Goal: Information Seeking & Learning: Learn about a topic

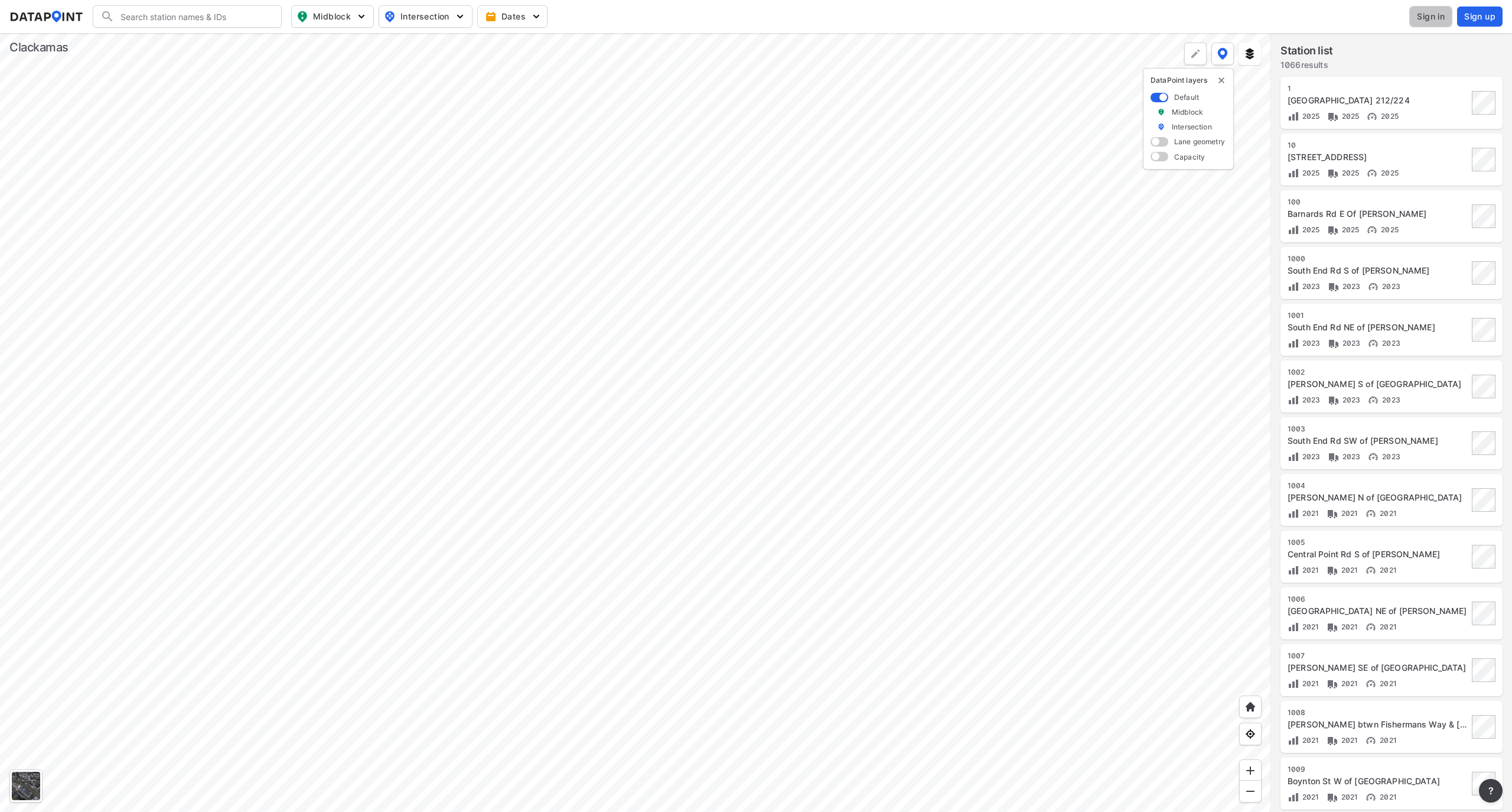
click at [1434, 16] on span "Sign in" at bounding box center [1431, 17] width 28 height 12
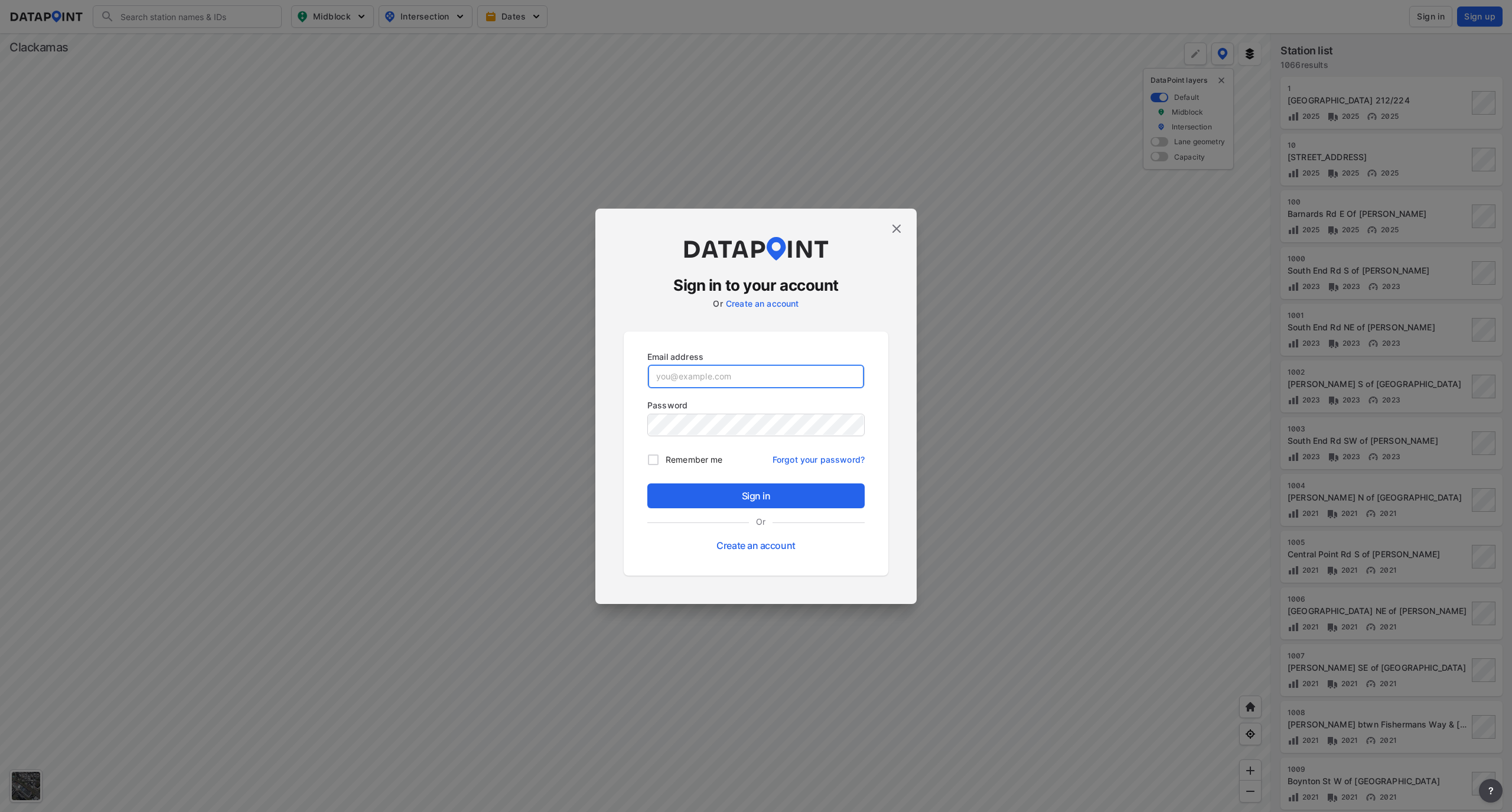
type input "[EMAIL_ADDRESS][DOMAIN_NAME]"
click at [812, 493] on span "Sign in" at bounding box center [756, 496] width 199 height 14
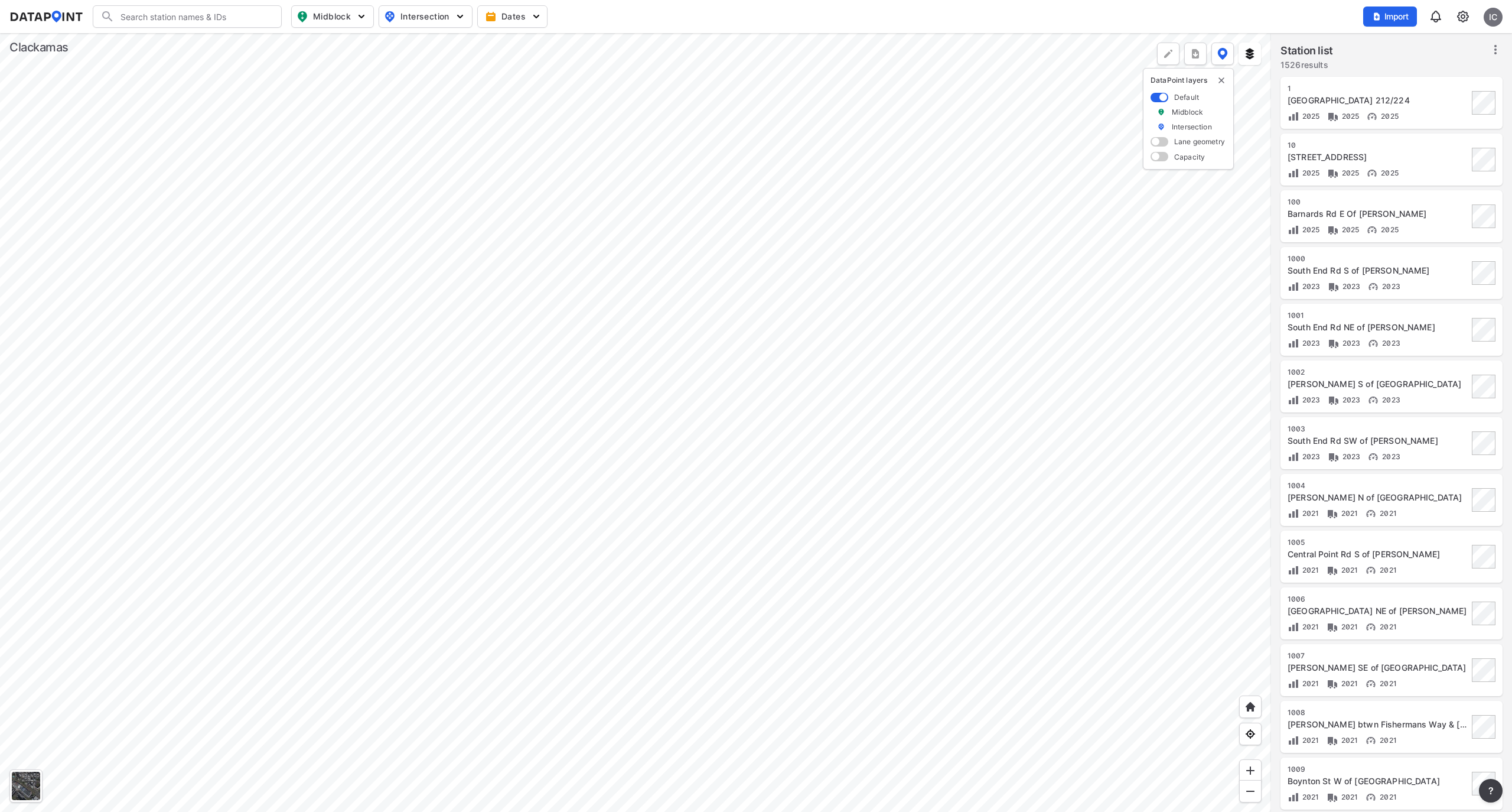
click at [407, 71] on div at bounding box center [635, 422] width 1271 height 779
click at [266, 48] on div at bounding box center [635, 422] width 1271 height 779
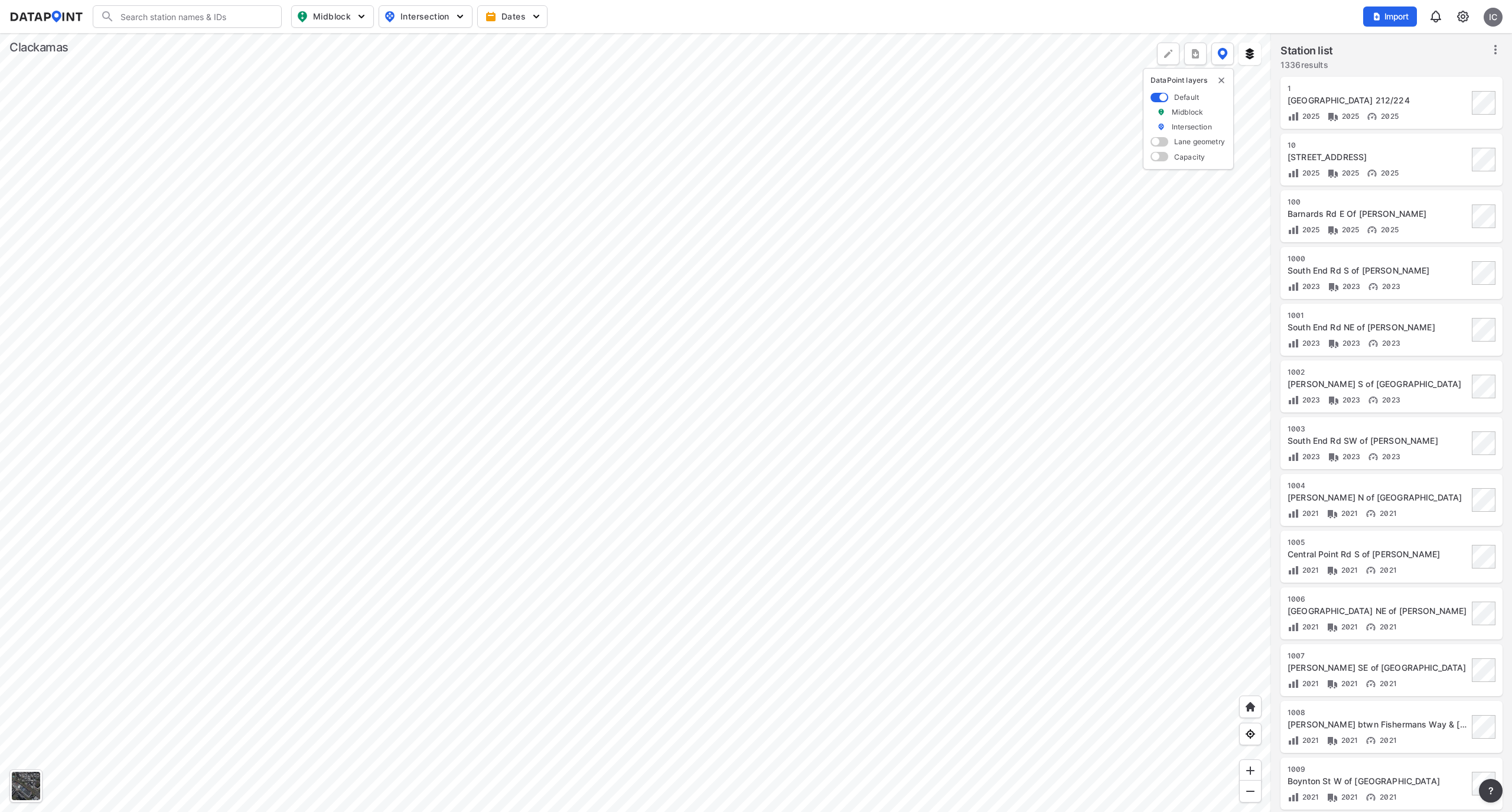
click at [266, 48] on div at bounding box center [635, 422] width 1271 height 779
click at [672, 281] on div at bounding box center [635, 422] width 1271 height 779
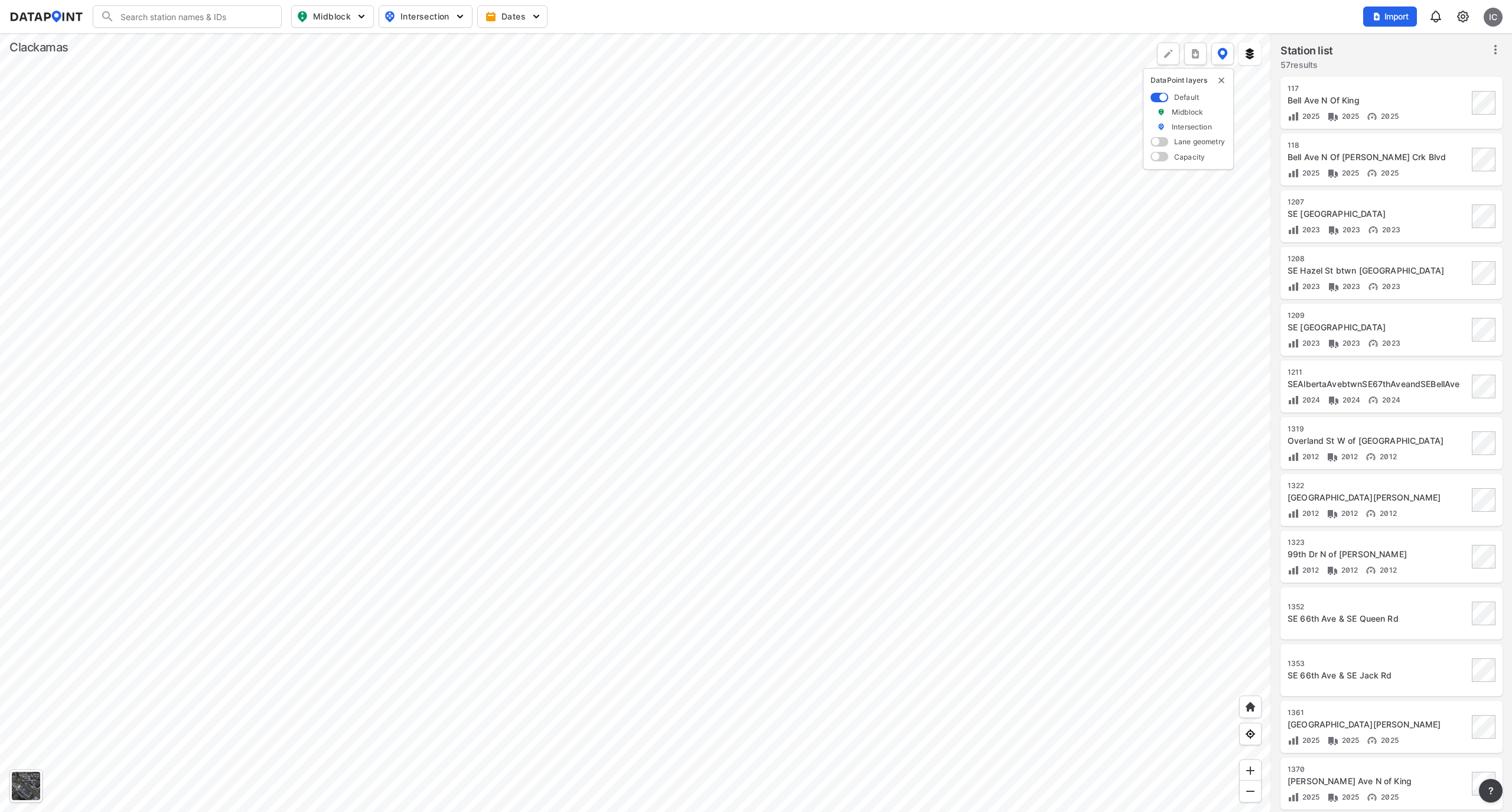
click at [662, 369] on div at bounding box center [635, 422] width 1271 height 779
click at [522, 431] on div at bounding box center [635, 422] width 1271 height 779
click at [460, 344] on div at bounding box center [635, 422] width 1271 height 779
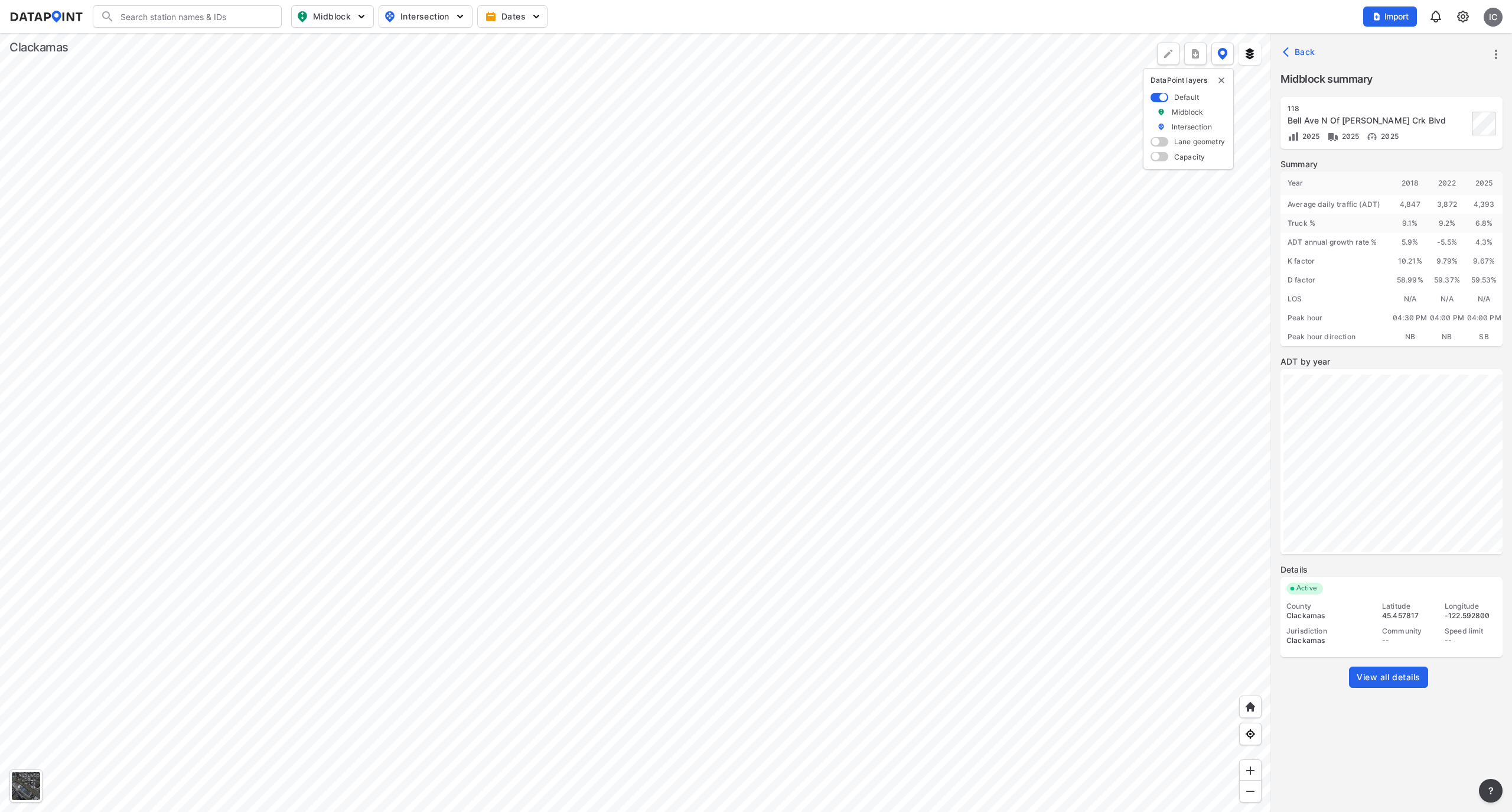
click at [1392, 680] on span "View all details" at bounding box center [1388, 677] width 64 height 12
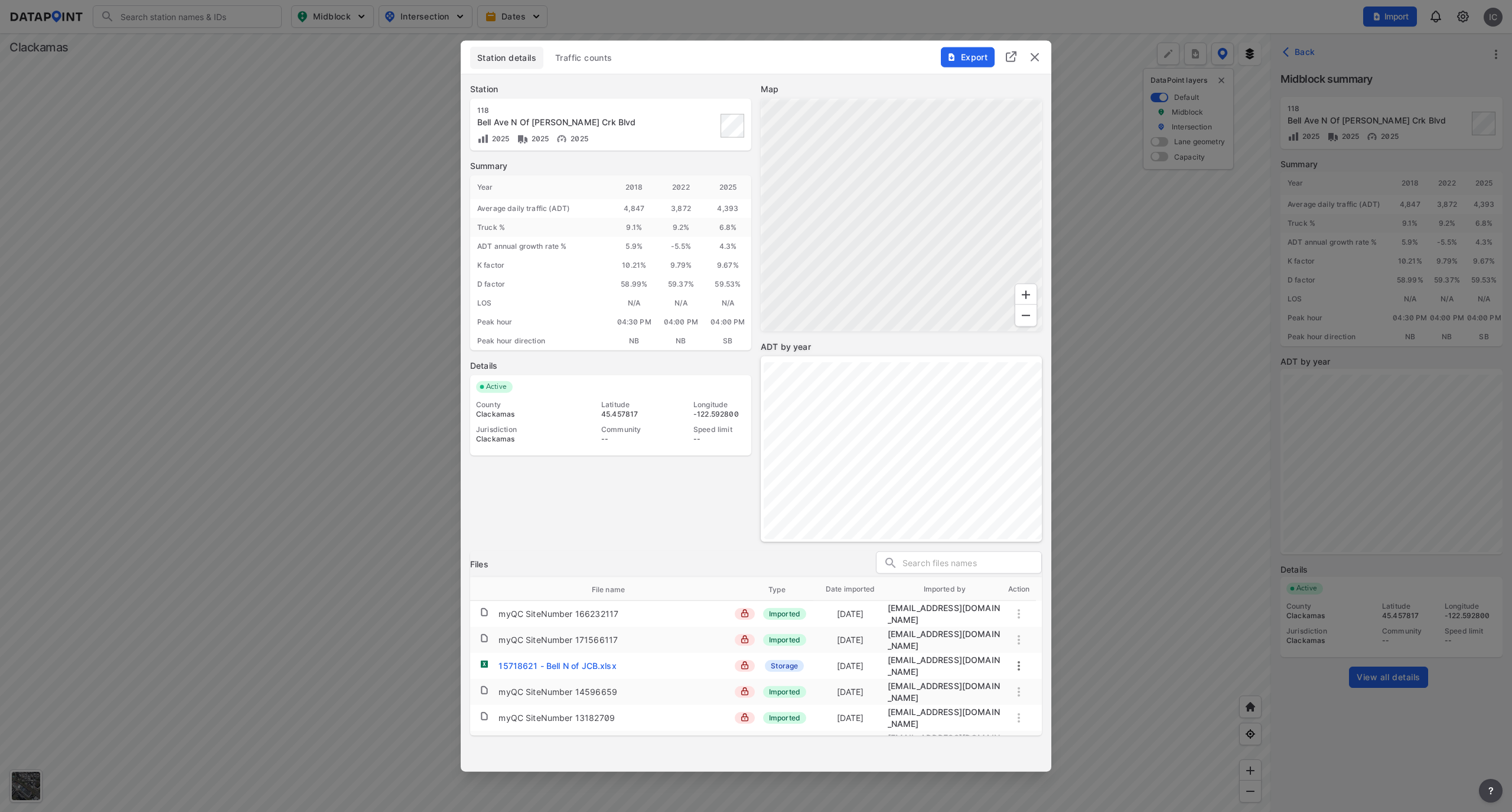
click at [579, 64] on button "Traffic counts" at bounding box center [583, 57] width 72 height 23
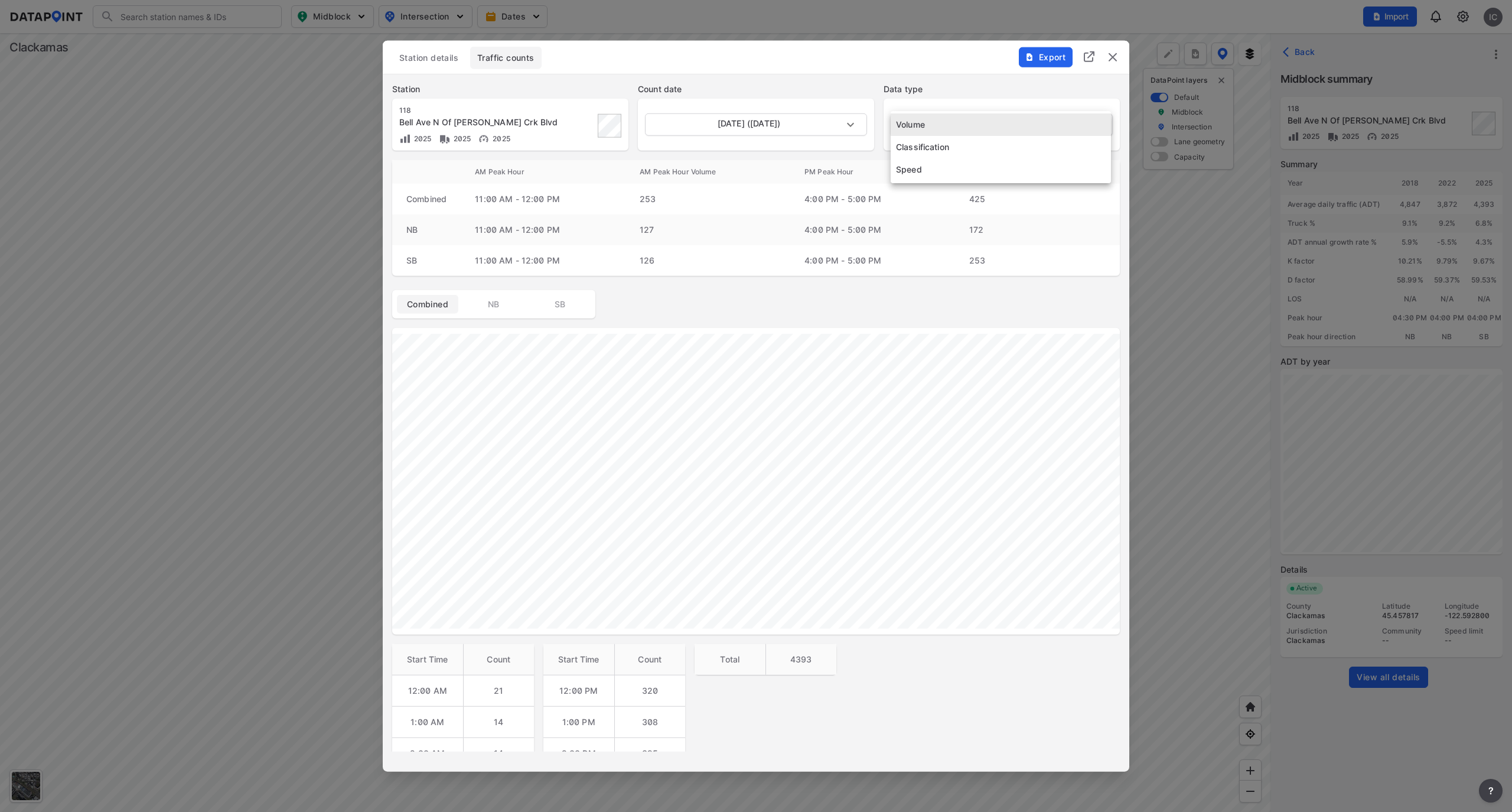
click at [1072, 114] on body "Search Please enter a search term. Midblock Intersection Dates Import IC Import…" at bounding box center [756, 406] width 1512 height 812
click at [1064, 166] on li "Speed" at bounding box center [1001, 169] width 220 height 23
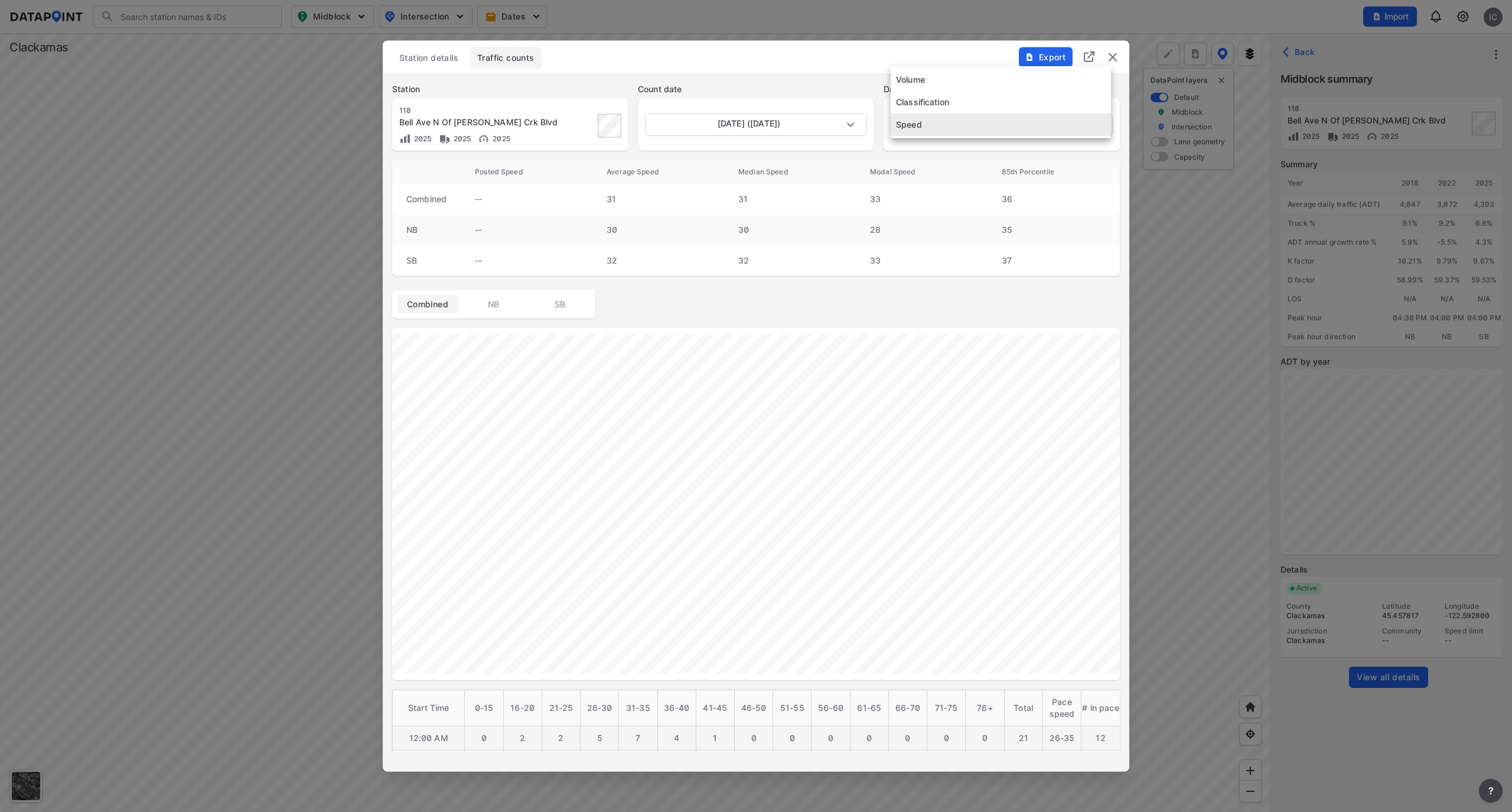
click at [1040, 130] on body "Search Please enter a search term. Midblock Intersection Dates Import IC Import…" at bounding box center [756, 406] width 1512 height 812
click at [996, 78] on li "Volume" at bounding box center [1001, 80] width 220 height 23
type input "Volume"
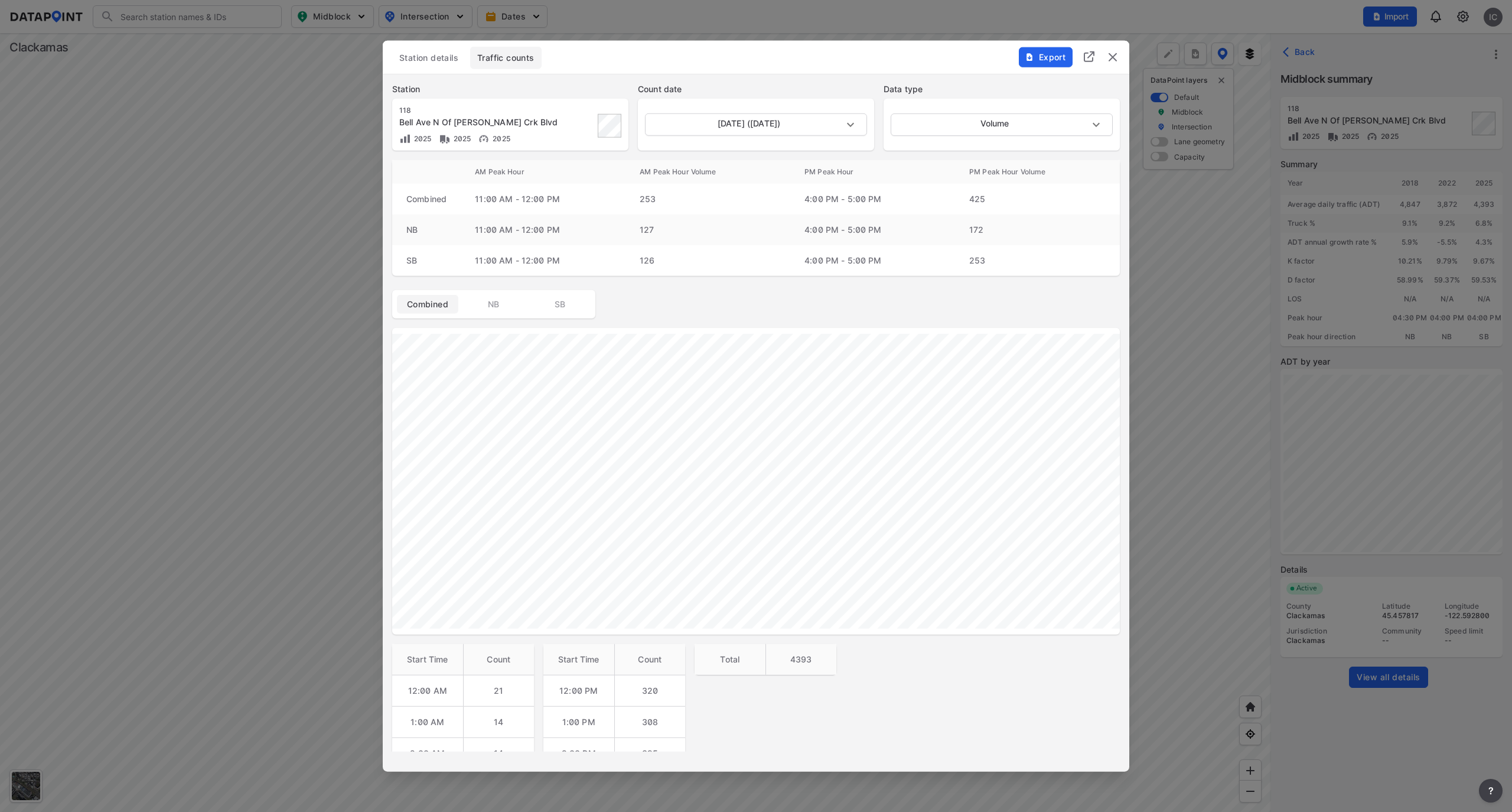
click at [1161, 506] on div at bounding box center [756, 406] width 1512 height 812
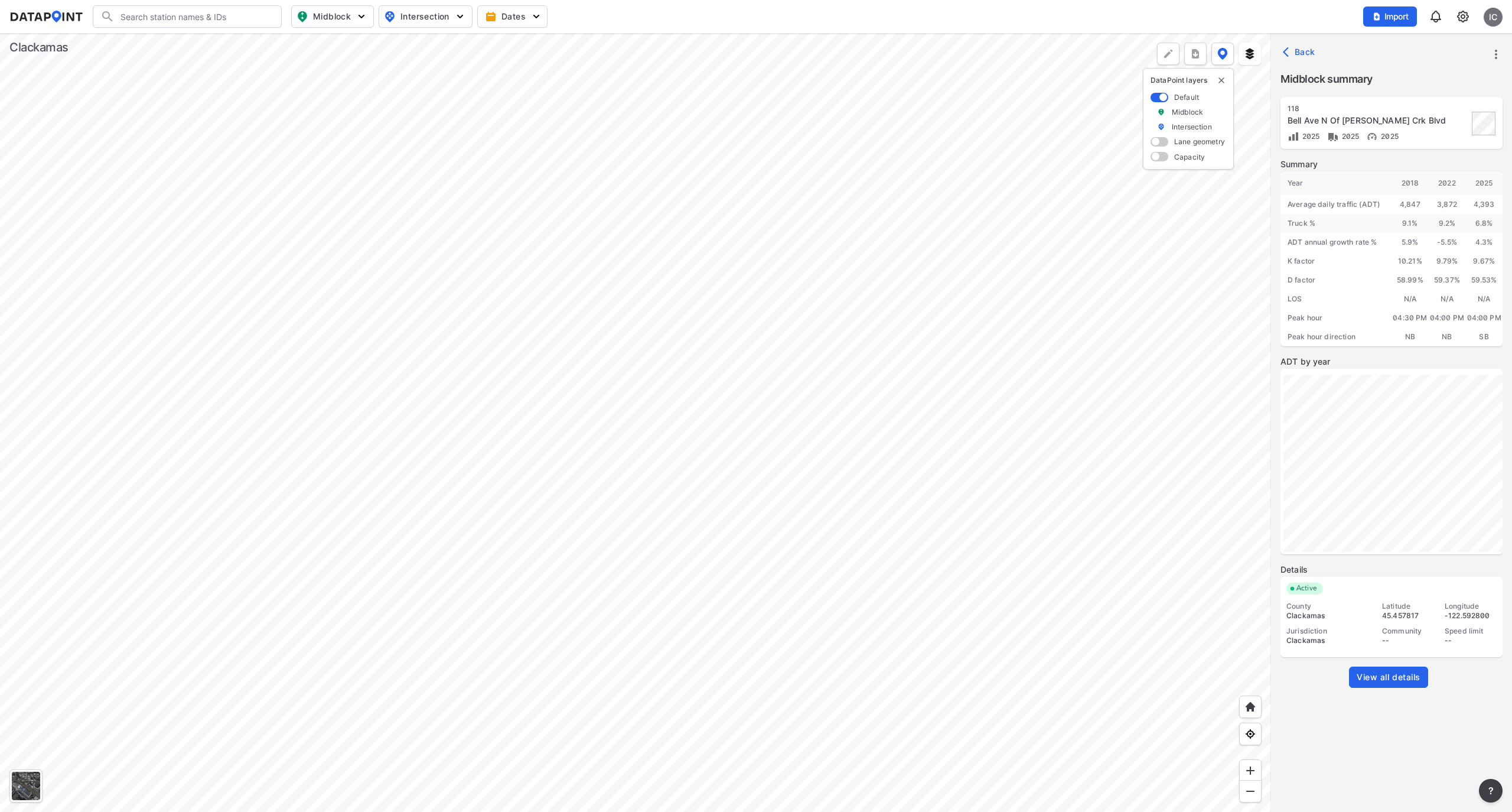
click at [607, 426] on div at bounding box center [635, 422] width 1271 height 779
click at [605, 409] on div at bounding box center [635, 422] width 1271 height 779
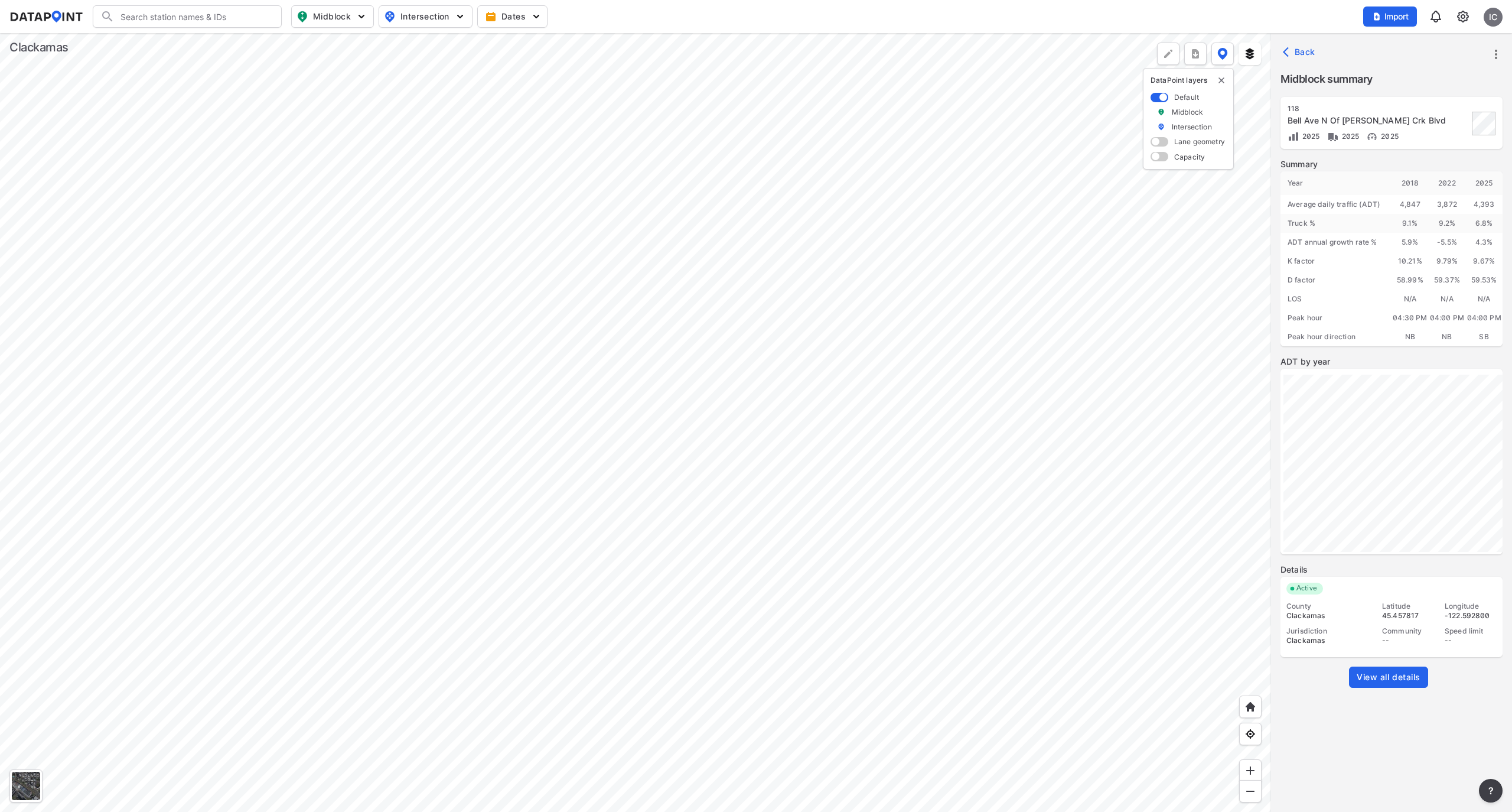
click at [690, 446] on div at bounding box center [635, 422] width 1271 height 779
click at [774, 400] on div at bounding box center [635, 422] width 1271 height 779
click at [1043, 355] on div at bounding box center [635, 422] width 1271 height 779
click at [717, 308] on div at bounding box center [635, 422] width 1271 height 779
click at [457, 455] on div at bounding box center [635, 422] width 1271 height 779
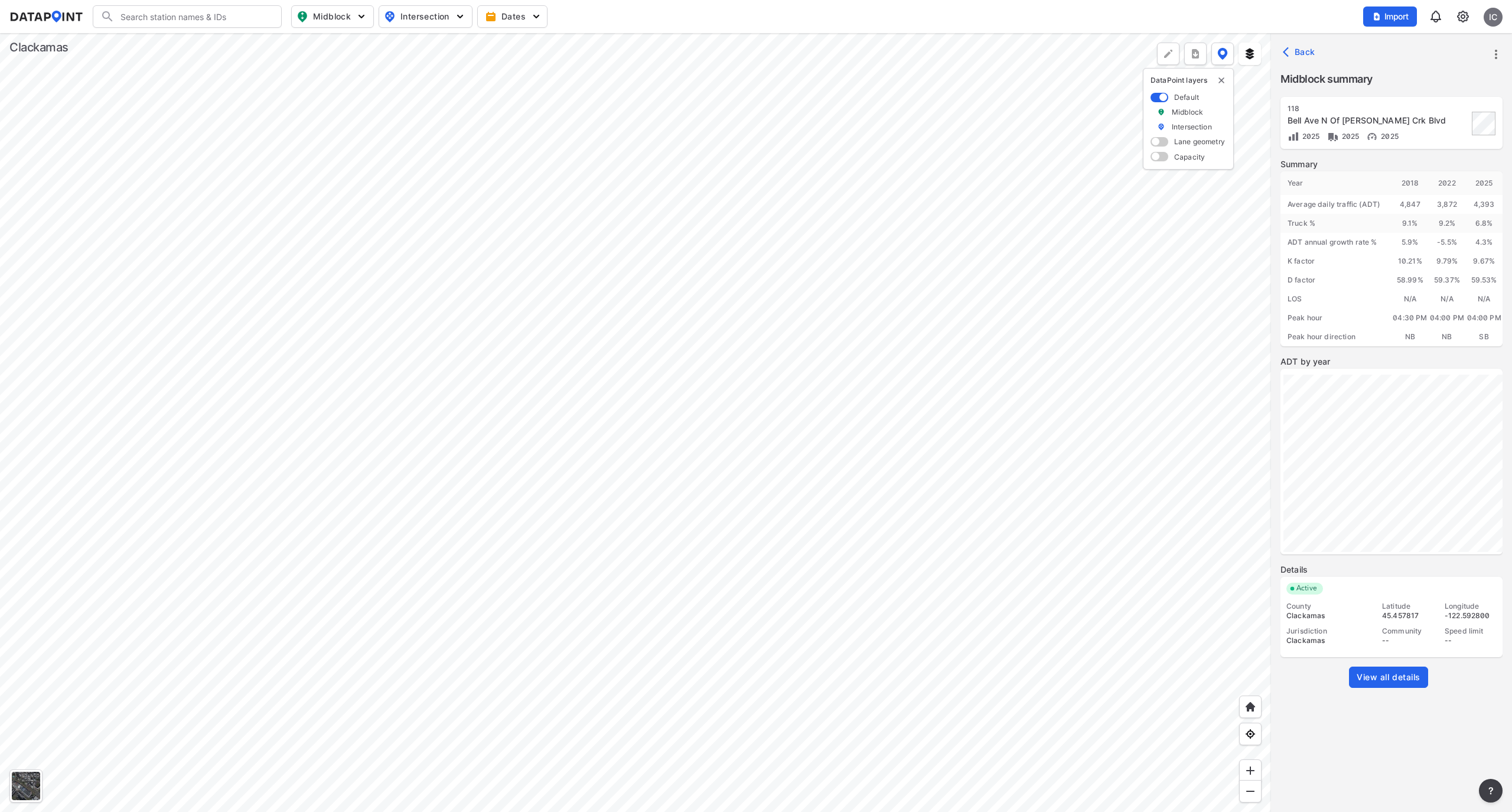
click at [431, 441] on div at bounding box center [635, 422] width 1271 height 779
click at [377, 294] on div at bounding box center [635, 422] width 1271 height 779
